Goal: Information Seeking & Learning: Check status

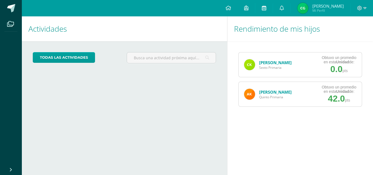
click at [266, 9] on icon at bounding box center [264, 7] width 4 height 5
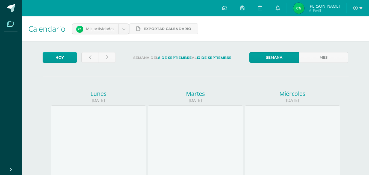
click at [12, 25] on icon at bounding box center [10, 23] width 7 height 5
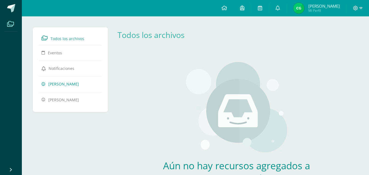
click at [58, 86] on span "[PERSON_NAME]" at bounding box center [63, 83] width 31 height 5
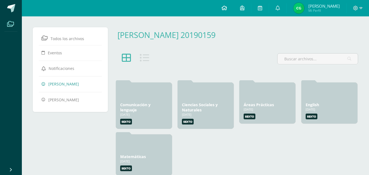
click at [227, 9] on icon at bounding box center [223, 7] width 5 height 5
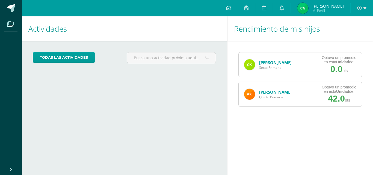
click at [275, 61] on link "[PERSON_NAME]" at bounding box center [275, 62] width 32 height 5
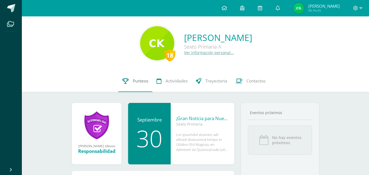
click at [139, 81] on span "Punteos" at bounding box center [141, 81] width 16 height 6
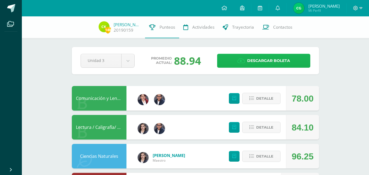
click at [268, 60] on span "Descargar boleta" at bounding box center [268, 60] width 43 height 13
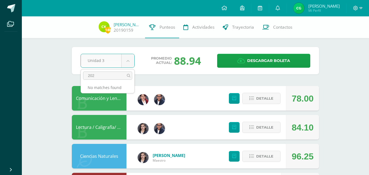
type input "2024"
click at [109, 75] on input "2024" at bounding box center [107, 75] width 49 height 8
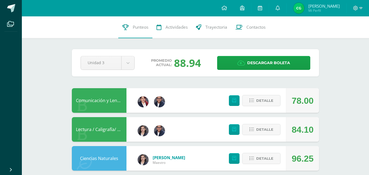
click at [216, 25] on span "Trayectoria" at bounding box center [216, 27] width 22 height 6
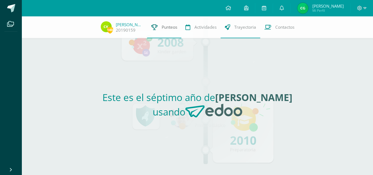
click at [167, 29] on span "Punteos" at bounding box center [170, 27] width 16 height 6
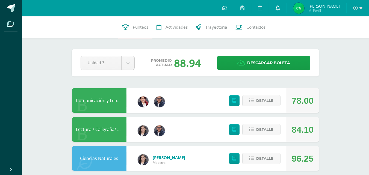
click at [280, 9] on icon at bounding box center [277, 7] width 4 height 5
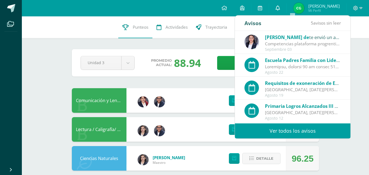
click at [280, 9] on icon at bounding box center [277, 7] width 4 height 5
click at [262, 10] on span at bounding box center [260, 8] width 4 height 6
